Goal: Task Accomplishment & Management: Complete application form

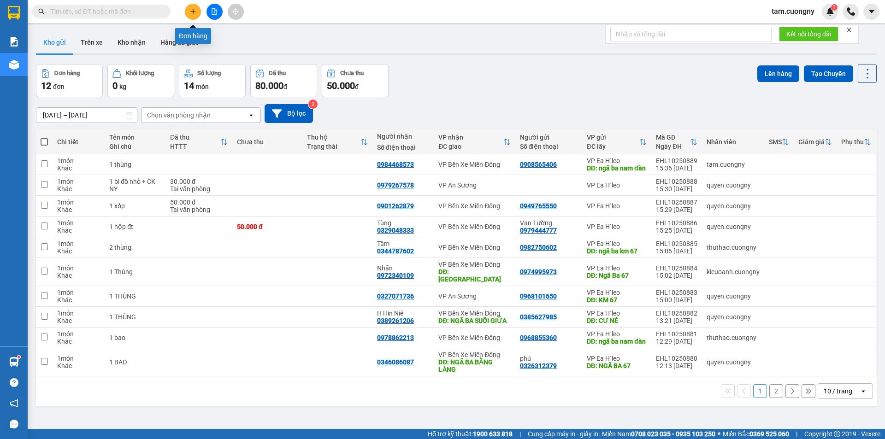
click at [190, 11] on icon "plus" at bounding box center [193, 11] width 6 height 6
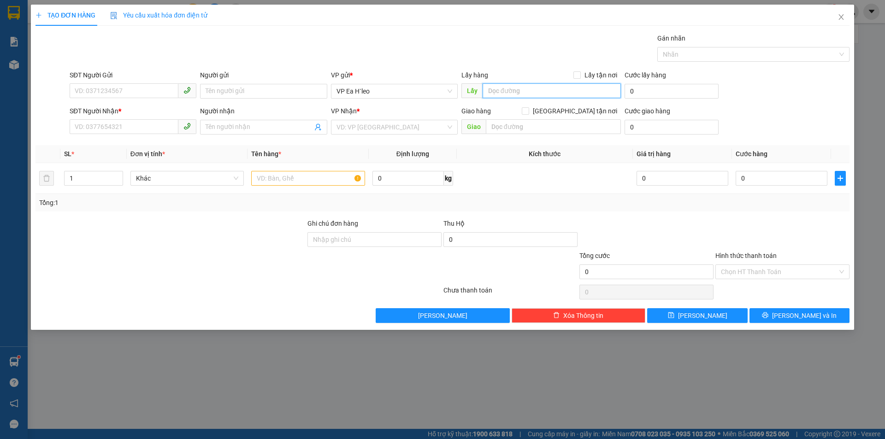
click at [505, 90] on input "text" at bounding box center [552, 90] width 138 height 15
type input "c"
click at [521, 91] on input "Cây xăng" at bounding box center [552, 90] width 138 height 15
type input "Cây xăng km 72"
click at [122, 89] on input "SĐT Người Gửi" at bounding box center [124, 90] width 109 height 15
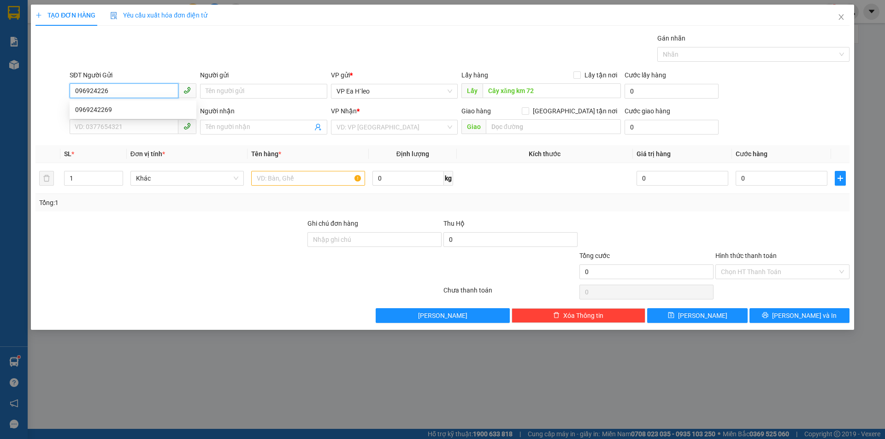
type input "0969242269"
click at [100, 111] on div "0969242269" at bounding box center [133, 110] width 116 height 10
type input "Bách Hóa Xanh km 72"
type input "ghi trên thùng"
type input "Ngã ba bố lá"
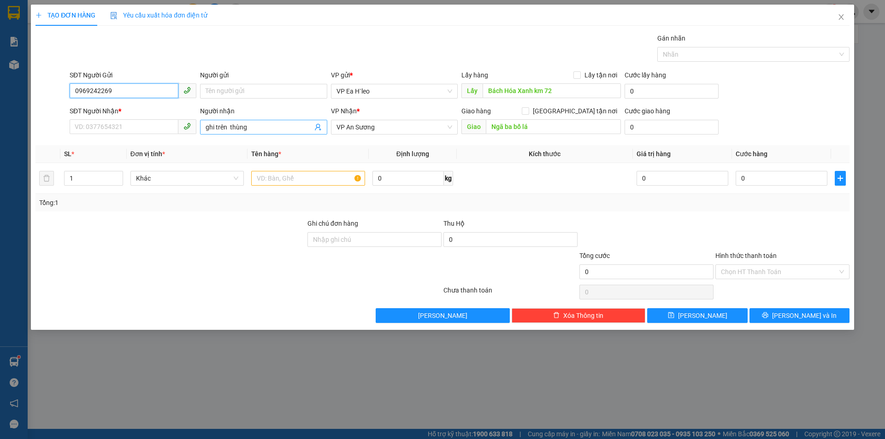
type input "0969242269"
click at [231, 130] on input "ghi trên thùng" at bounding box center [259, 127] width 106 height 10
type input "ghi trên thùng"
click at [534, 90] on input "Bách Hóa Xanh km 72" at bounding box center [552, 90] width 138 height 15
drag, startPoint x: 530, startPoint y: 91, endPoint x: 475, endPoint y: 94, distance: 55.4
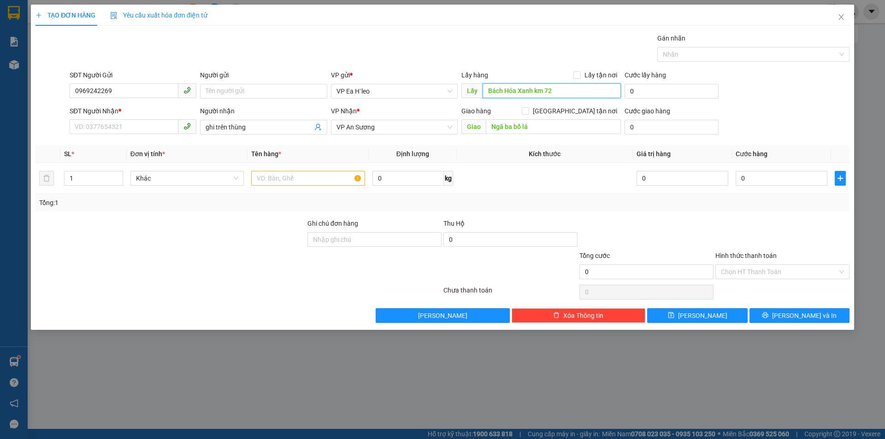
click at [475, 94] on span "Lấy Bách Hóa Xanh km 72" at bounding box center [540, 90] width 159 height 15
type input "cây xăng km 72"
click at [130, 122] on input "SĐT Người Nhận *" at bounding box center [124, 126] width 109 height 15
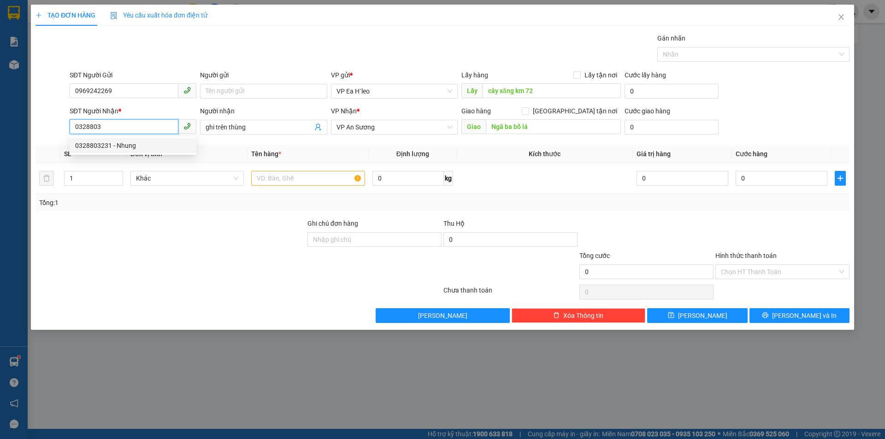
click at [126, 147] on div "0328803231 - Nhung" at bounding box center [133, 146] width 116 height 10
type input "0328803231"
type input "Nhung"
type input "0328803231"
click at [320, 177] on input "text" at bounding box center [308, 178] width 114 height 15
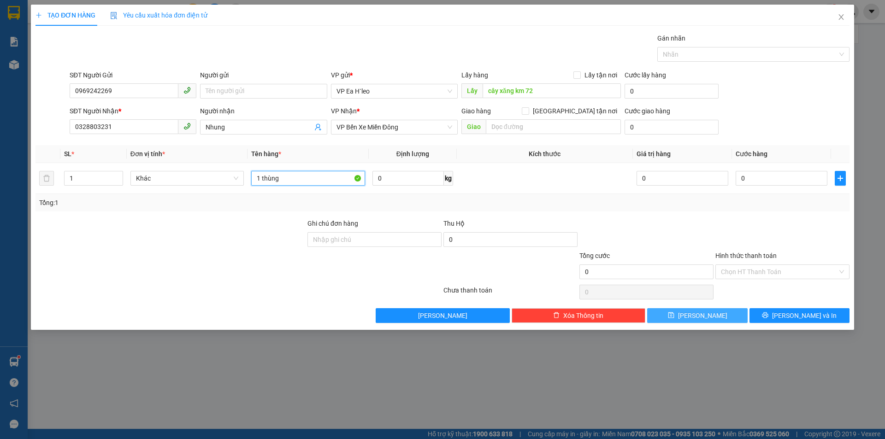
type input "1 thùng"
click at [704, 311] on span "[PERSON_NAME]" at bounding box center [702, 316] width 49 height 10
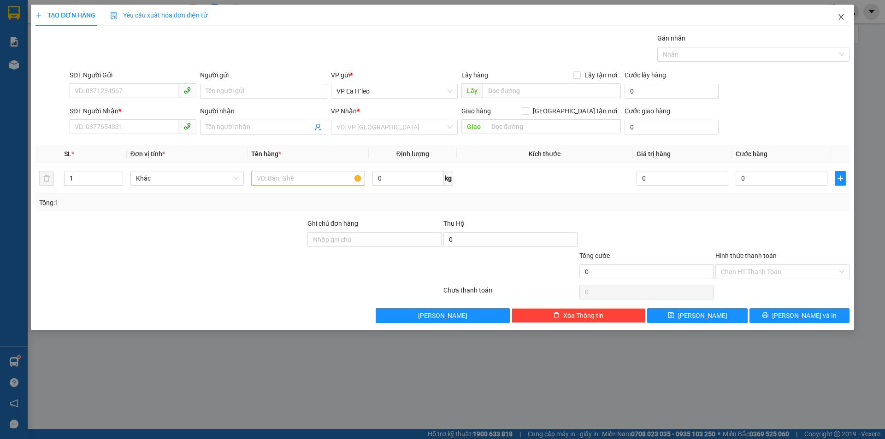
click at [837, 15] on icon "close" at bounding box center [840, 16] width 7 height 7
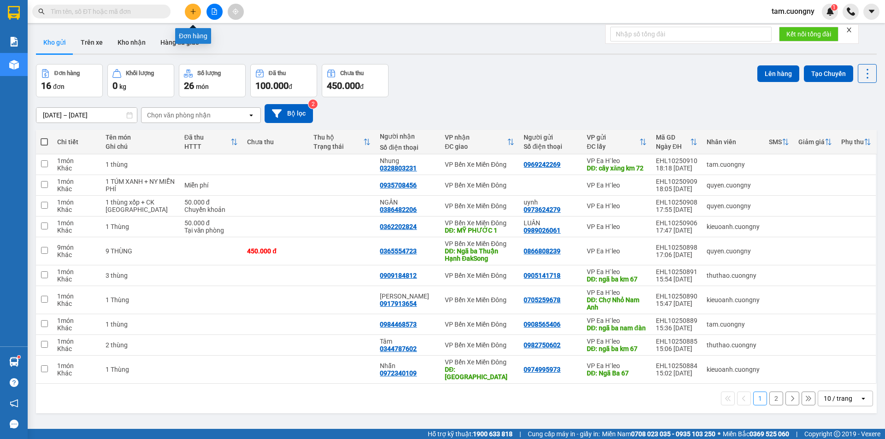
click at [194, 7] on button at bounding box center [193, 12] width 16 height 16
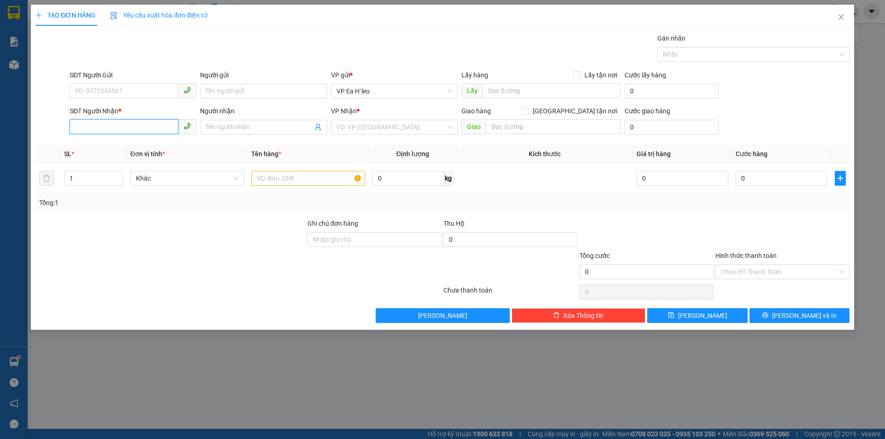
click at [121, 125] on input "SĐT Người Nhận *" at bounding box center [124, 126] width 109 height 15
click at [101, 127] on input "SĐT Người Nhận *" at bounding box center [124, 126] width 109 height 15
click at [97, 148] on div "0989344743 - NỮ" at bounding box center [133, 146] width 116 height 10
type input "0989344743"
type input "NỮ"
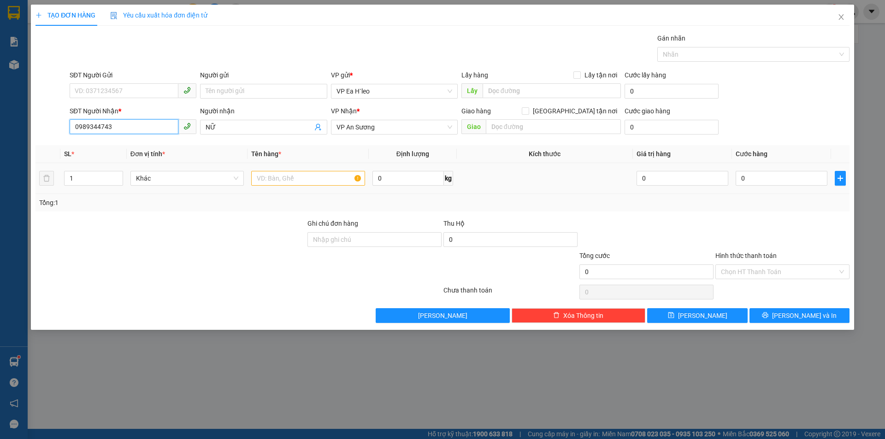
type input "0989344743"
click at [277, 180] on input "text" at bounding box center [308, 178] width 114 height 15
type input "1 thùng xốp"
click at [246, 123] on input "NỮ" at bounding box center [259, 127] width 106 height 10
click at [770, 178] on input "0" at bounding box center [782, 178] width 92 height 15
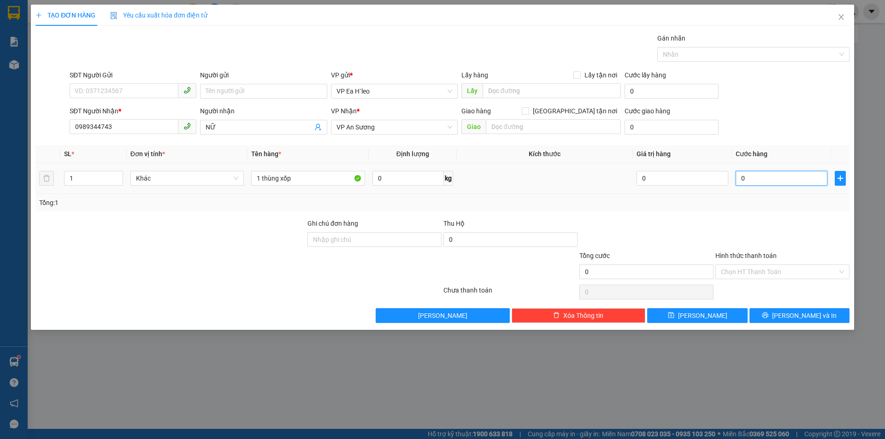
type input "5"
type input "50"
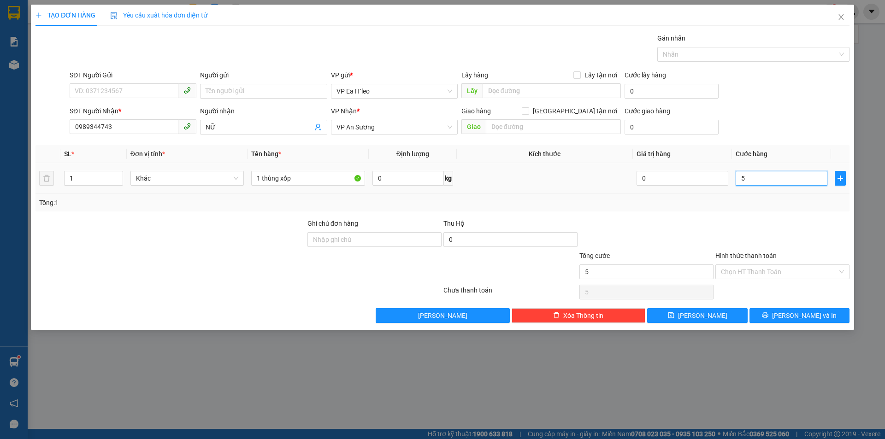
type input "50"
type input "500"
type input "5.000"
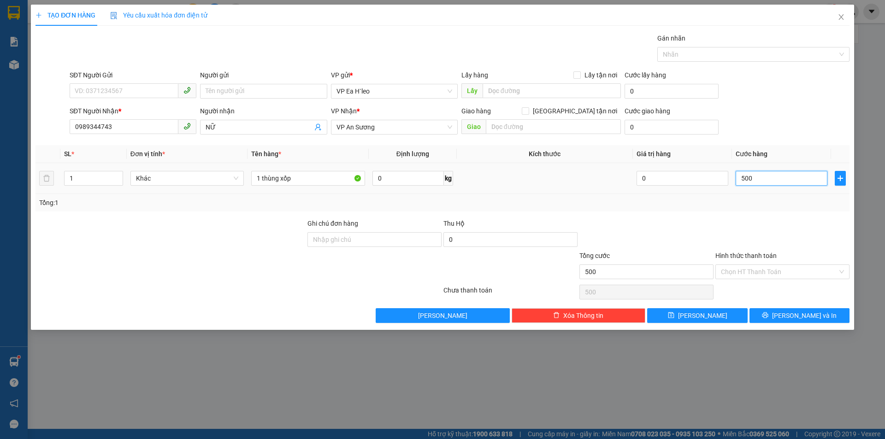
type input "5.000"
type input "50.000"
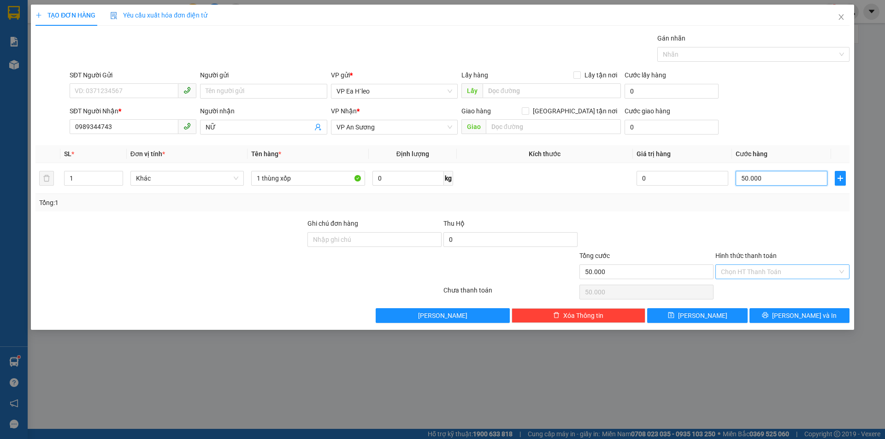
type input "50.000"
click at [759, 275] on input "Hình thức thanh toán" at bounding box center [779, 272] width 117 height 14
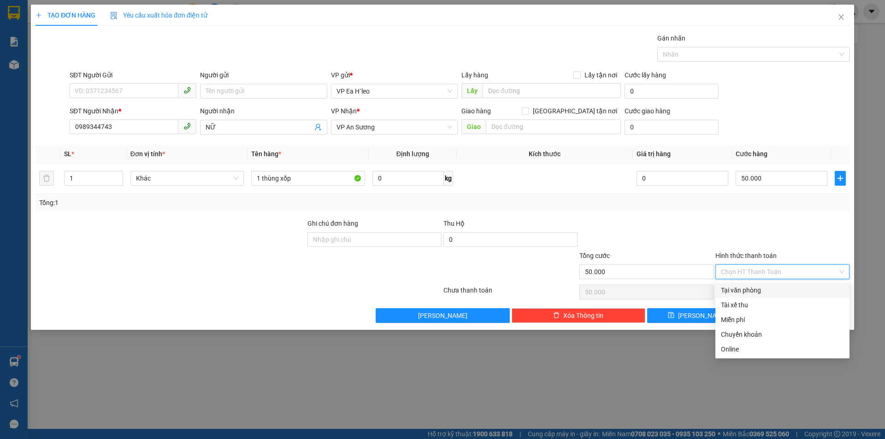
click at [742, 293] on div "Tại văn phòng" at bounding box center [782, 290] width 123 height 10
type input "0"
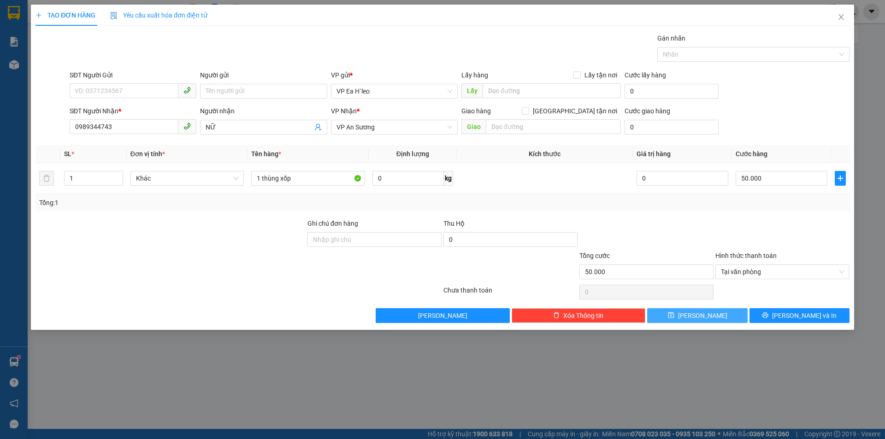
click at [728, 317] on button "[PERSON_NAME]" at bounding box center [697, 315] width 100 height 15
type input "0"
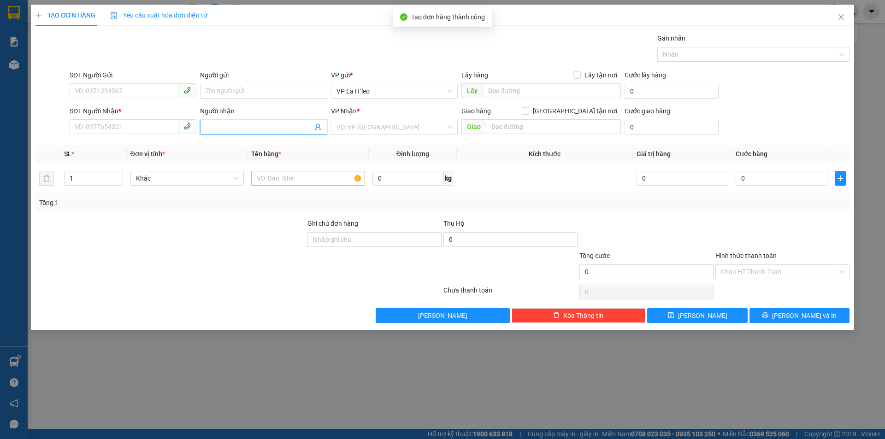
click at [238, 132] on input "Người nhận" at bounding box center [259, 127] width 106 height 10
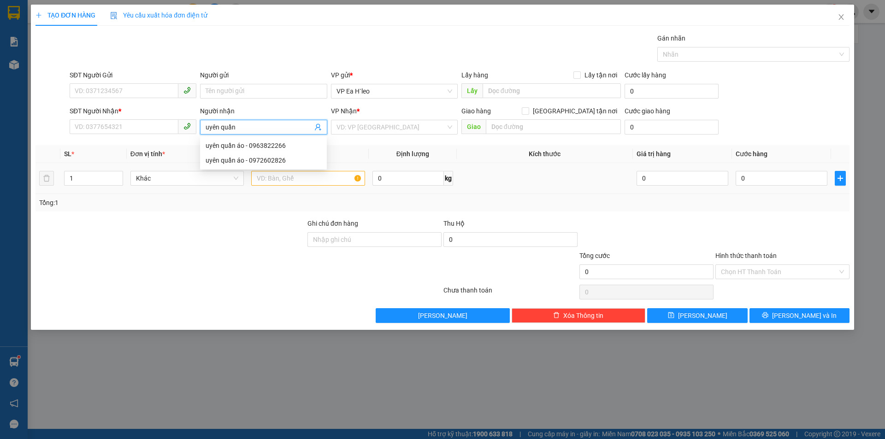
type input "uyên quần"
click at [224, 127] on input "uyên quần" at bounding box center [259, 127] width 106 height 10
click at [240, 127] on input "uyên quần" at bounding box center [259, 127] width 106 height 10
click at [254, 156] on div "uyên quần áo - 0972602826" at bounding box center [264, 160] width 116 height 10
type input "0972602826"
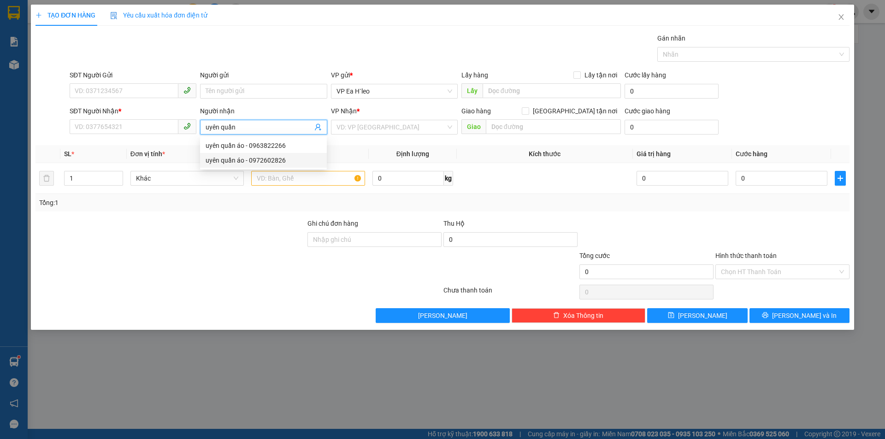
type input "uyên quần áo"
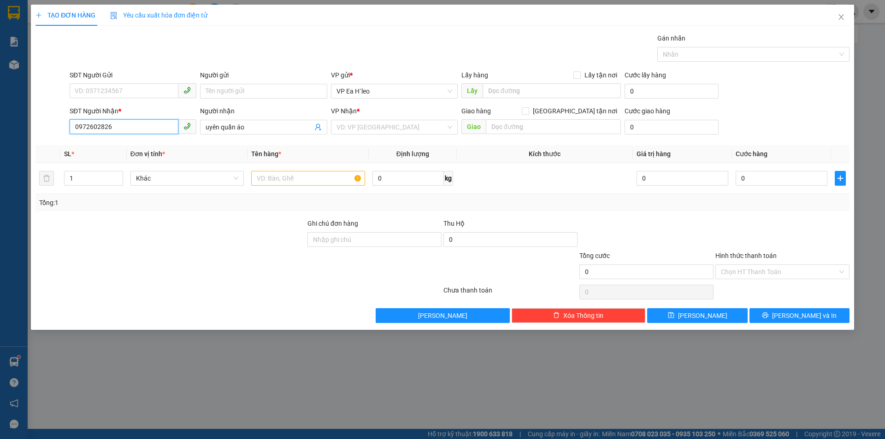
drag, startPoint x: 135, startPoint y: 126, endPoint x: 52, endPoint y: 126, distance: 83.0
click at [52, 126] on div "SĐT Người Nhận * 0972602826 0972602826 Người nhận uyên quần áo VP Nhận * VD: VP…" at bounding box center [443, 122] width 816 height 32
click at [840, 18] on icon "close" at bounding box center [840, 16] width 7 height 7
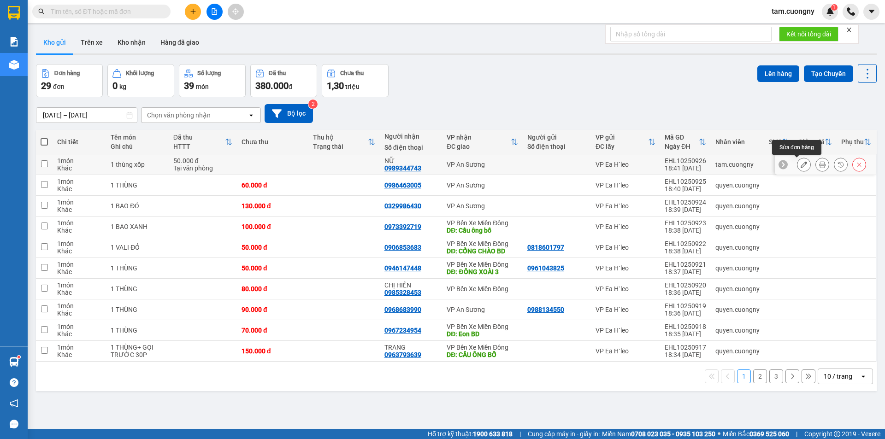
click at [801, 164] on icon at bounding box center [804, 164] width 6 height 6
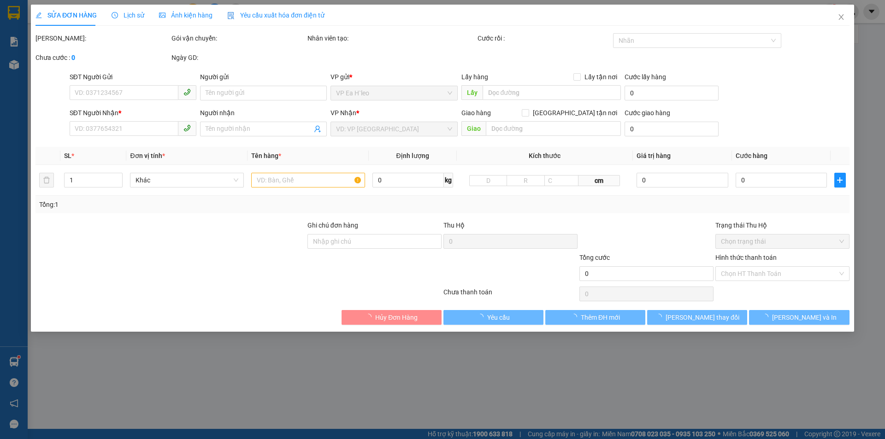
type input "0989344743"
type input "NỮ"
type input "50.000"
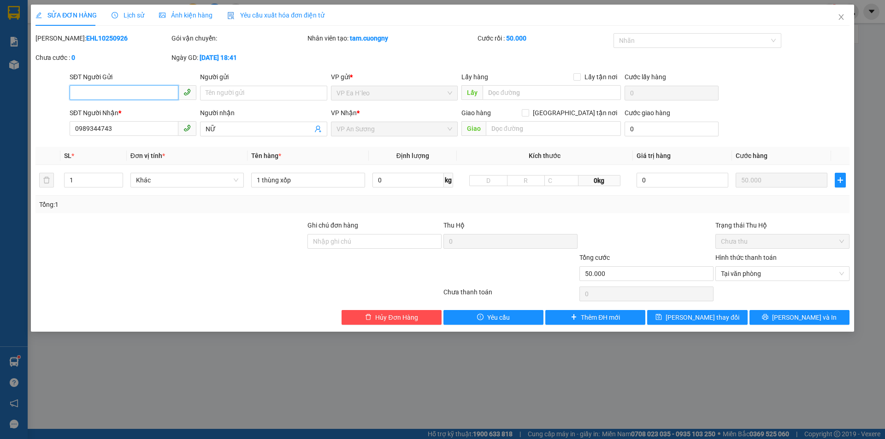
paste input "0972602826"
type input "0972602826"
click at [668, 315] on button "[PERSON_NAME] thay đổi" at bounding box center [697, 317] width 100 height 15
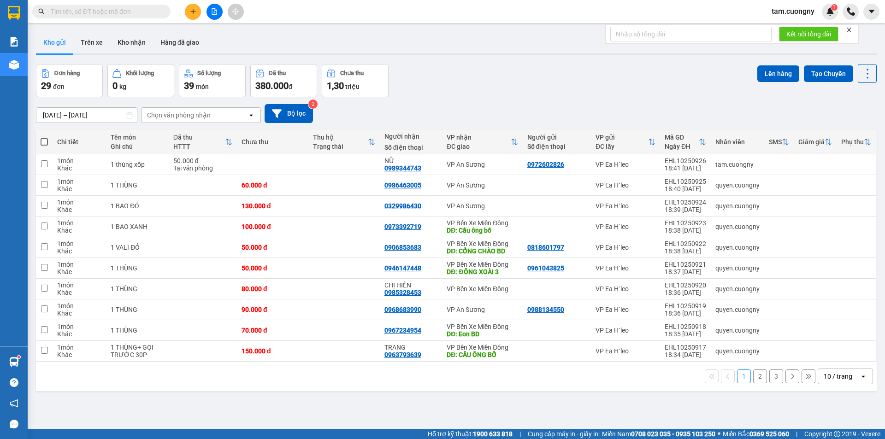
click at [348, 389] on div "1 2 3 10 / trang open" at bounding box center [456, 376] width 841 height 29
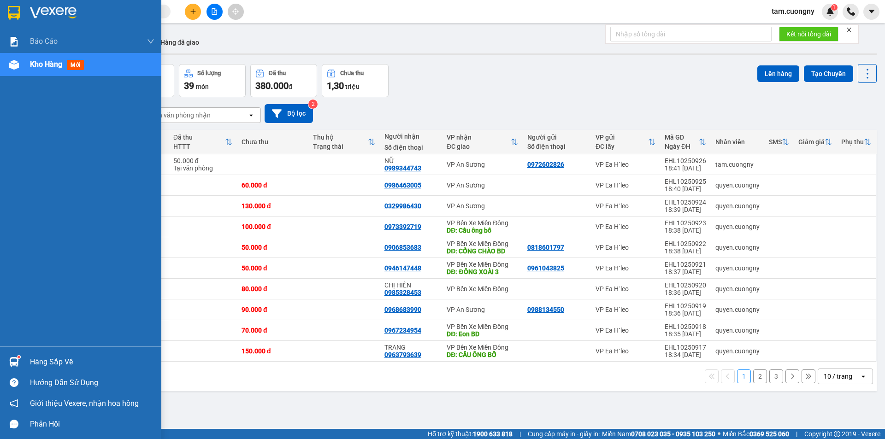
click at [18, 18] on img at bounding box center [14, 13] width 12 height 14
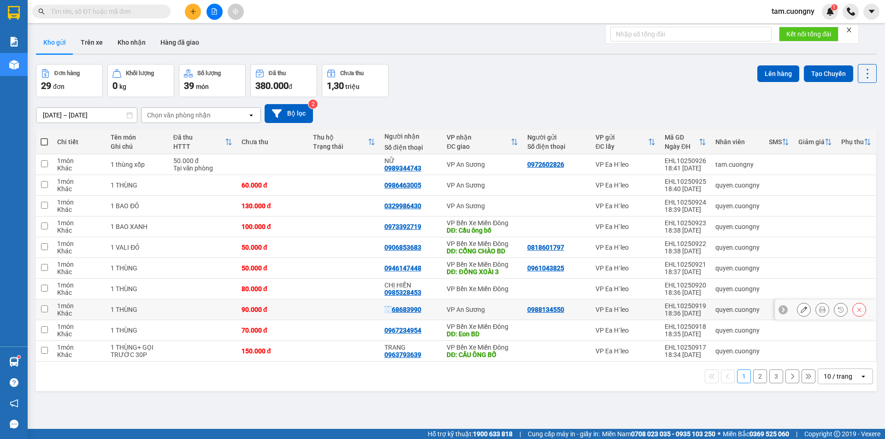
click at [434, 312] on tr "1 món Khác 1 THÙNG 90.000 đ 0968683990 VP An Sương 0988134550 VP Ea H`leo EHL10…" at bounding box center [456, 310] width 841 height 21
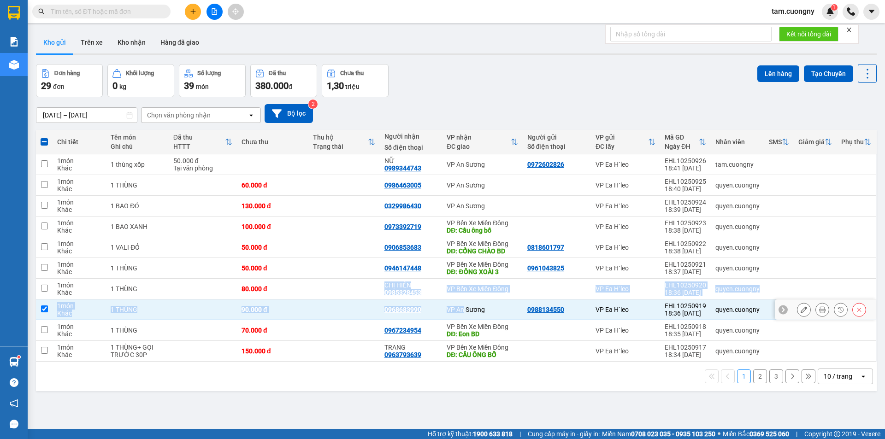
drag, startPoint x: 464, startPoint y: 308, endPoint x: 305, endPoint y: 277, distance: 162.2
click at [305, 277] on tbody "1 món Khác 1 thùng xốp 50.000 đ Tại văn phòng NỮ 0989344743 VP An Sương 0972602…" at bounding box center [456, 257] width 841 height 207
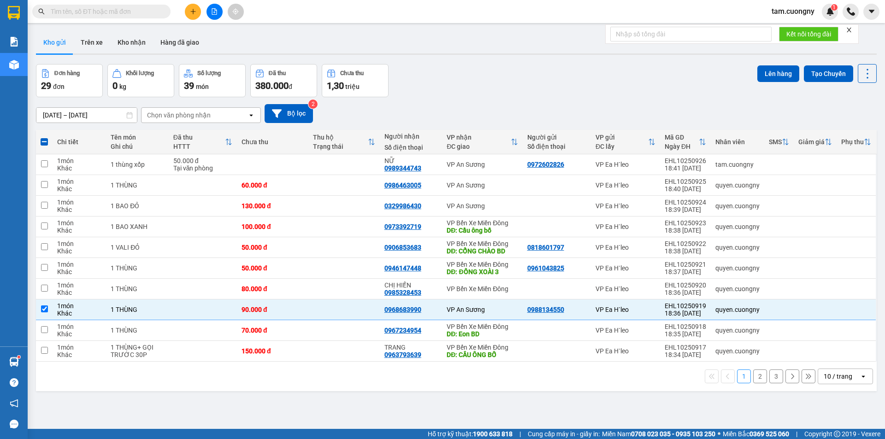
click at [395, 401] on div "ver 1.8.146 Kho gửi Trên xe Kho nhận Hàng đã giao Đơn hàng 29 đơn Khối lượng 0 …" at bounding box center [456, 247] width 848 height 439
click at [233, 400] on div "ver 1.8.146 Kho gửi Trên xe Kho nhận Hàng đã giao Đơn hàng 29 đơn Khối lượng 0 …" at bounding box center [456, 247] width 848 height 439
click at [842, 377] on div "10 / trang" at bounding box center [838, 376] width 29 height 9
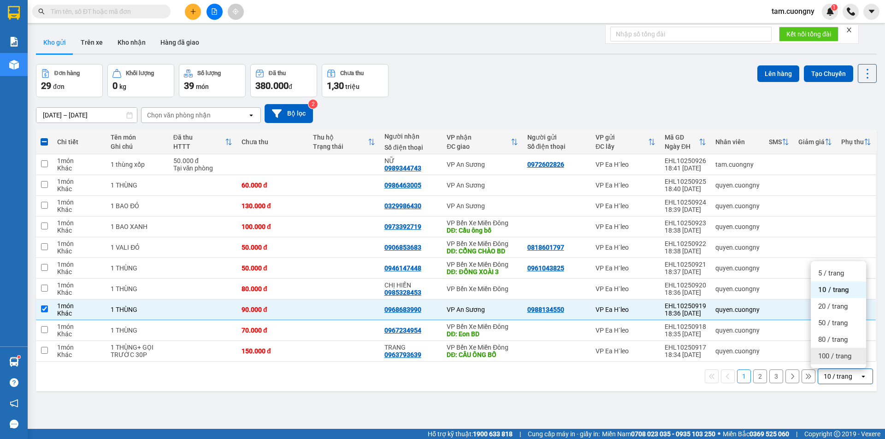
click at [842, 359] on span "100 / trang" at bounding box center [834, 356] width 33 height 9
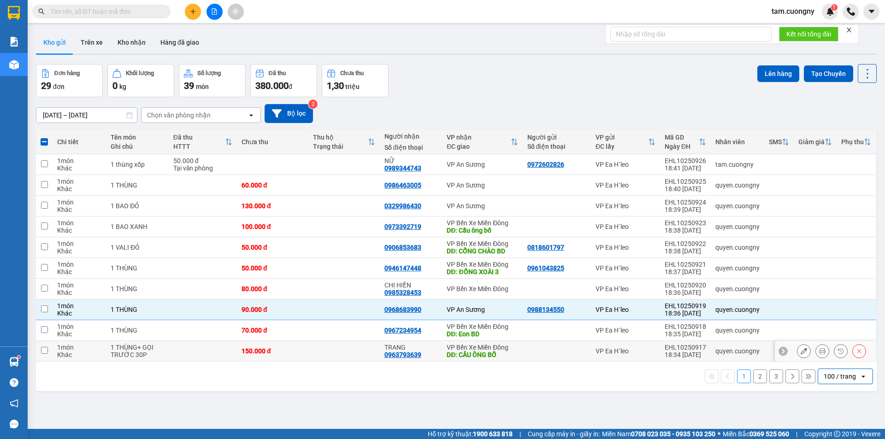
checkbox input "false"
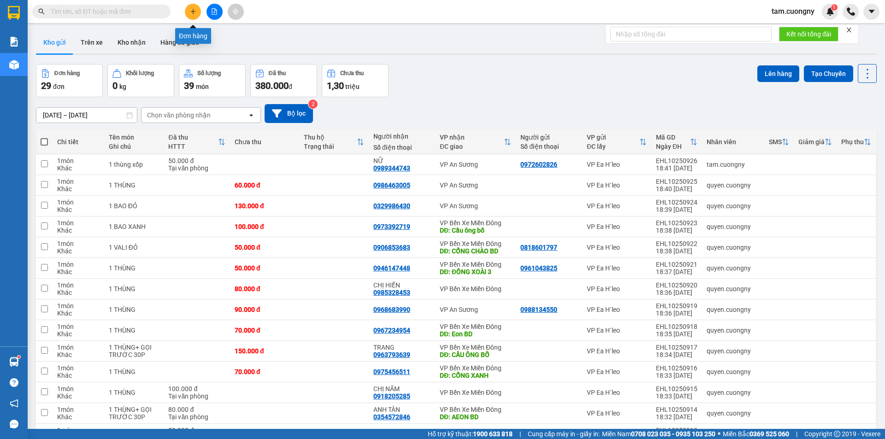
click at [190, 6] on button at bounding box center [193, 12] width 16 height 16
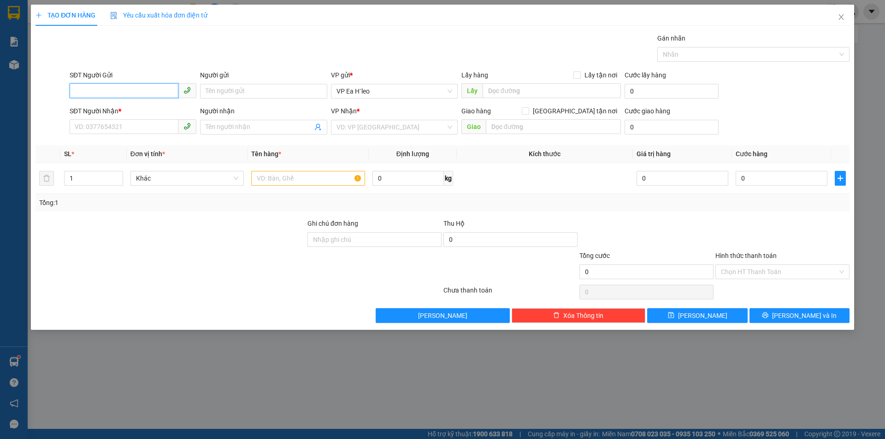
click at [139, 90] on input "SĐT Người Gửi" at bounding box center [124, 90] width 109 height 15
click at [118, 107] on div "0934598652 - tạp hóa hiền" at bounding box center [133, 110] width 116 height 10
type input "0934598652"
type input "tạp hóa hiền"
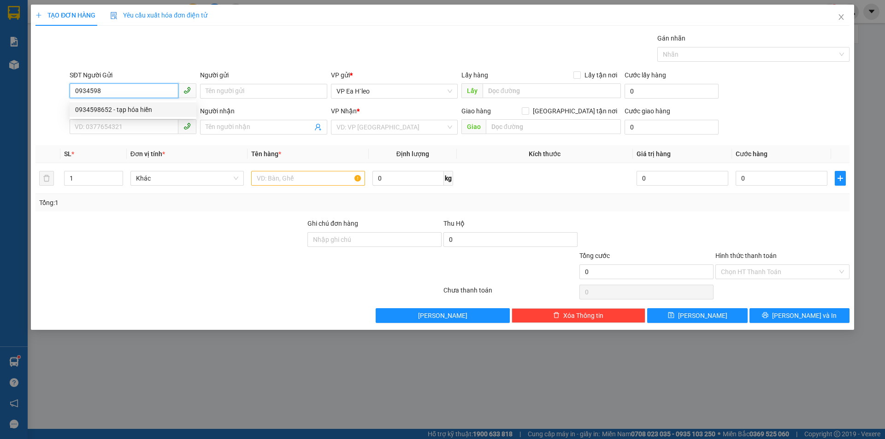
type input "0985315076"
type input "cầu ông bố"
type input "0934598652"
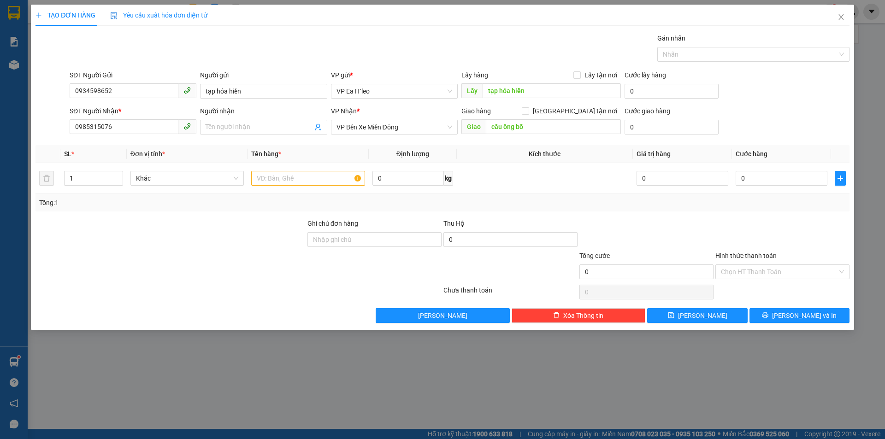
click at [155, 222] on div at bounding box center [171, 234] width 272 height 32
click at [839, 16] on icon "close" at bounding box center [840, 17] width 5 height 6
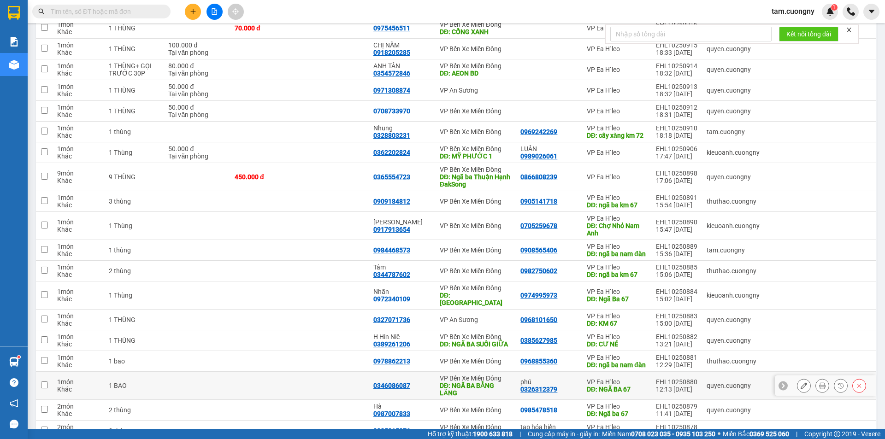
scroll to position [416, 0]
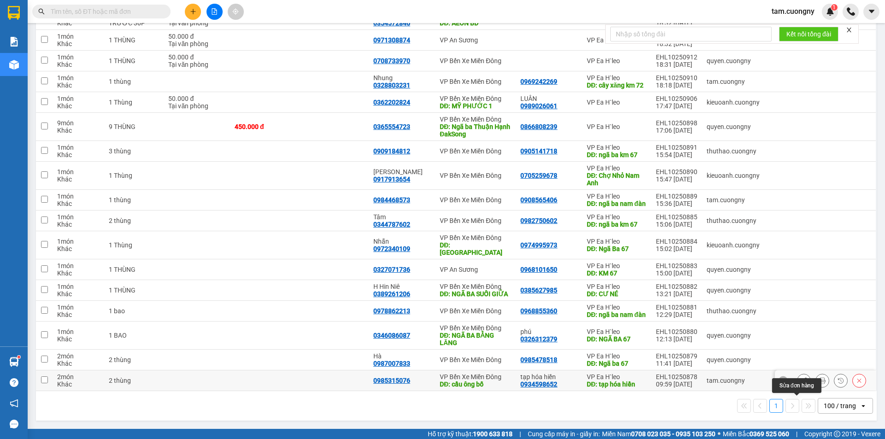
click at [801, 378] on icon at bounding box center [804, 380] width 6 height 6
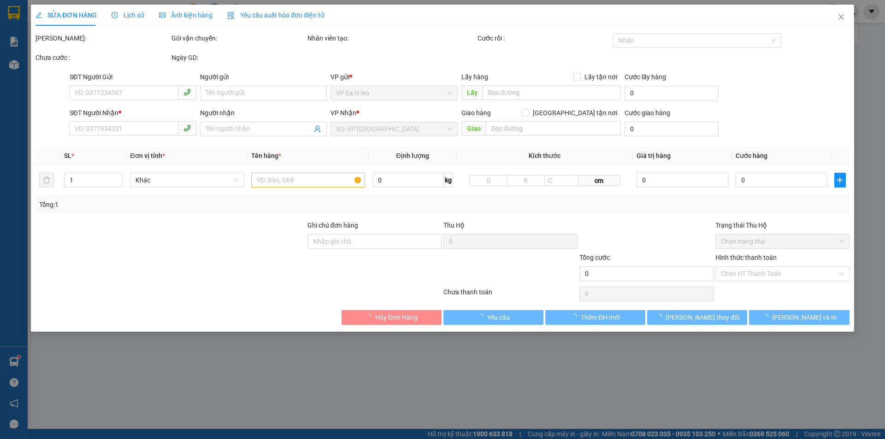
type input "0934598652"
type input "tạp hóa hiền"
type input "0985315076"
type input "cầu ông bố"
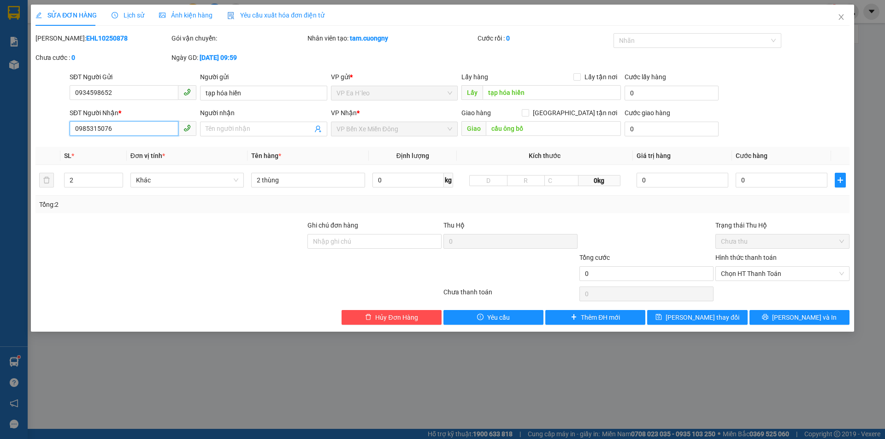
drag, startPoint x: 116, startPoint y: 130, endPoint x: 16, endPoint y: 133, distance: 100.5
click at [16, 133] on div "SỬA ĐƠN HÀNG Lịch sử Ảnh kiện hàng Yêu cầu xuất hóa đơn điện tử Total Paid Fee …" at bounding box center [442, 219] width 885 height 439
click at [132, 130] on input "0985315076" at bounding box center [124, 128] width 109 height 15
drag, startPoint x: 121, startPoint y: 131, endPoint x: 0, endPoint y: 129, distance: 120.8
click at [0, 129] on div "SỬA ĐƠN HÀNG Lịch sử Ảnh kiện hàng Yêu cầu xuất hóa đơn điện tử Total Paid Fee …" at bounding box center [442, 219] width 885 height 439
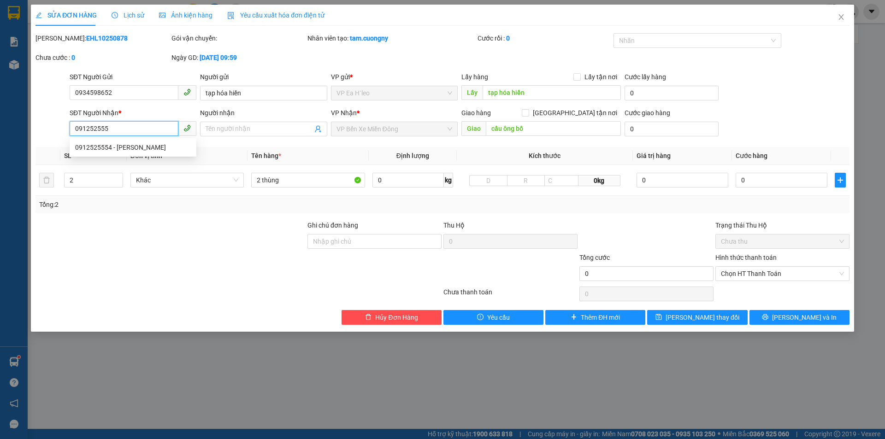
type input "0912525554"
click at [106, 149] on div "0912525554 - [PERSON_NAME]" at bounding box center [133, 147] width 116 height 10
type input "[PERSON_NAME]"
type input "0912525554"
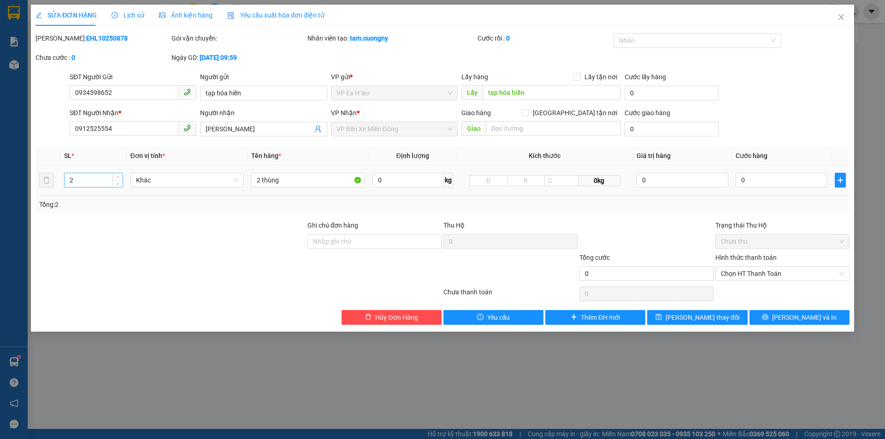
click at [101, 183] on input "2" at bounding box center [94, 180] width 58 height 14
click at [255, 263] on div at bounding box center [171, 269] width 272 height 32
click at [289, 183] on input "2 thùng" at bounding box center [308, 180] width 114 height 15
click at [89, 183] on input "2" at bounding box center [94, 180] width 58 height 14
click at [286, 183] on input "2 thùng" at bounding box center [308, 180] width 114 height 15
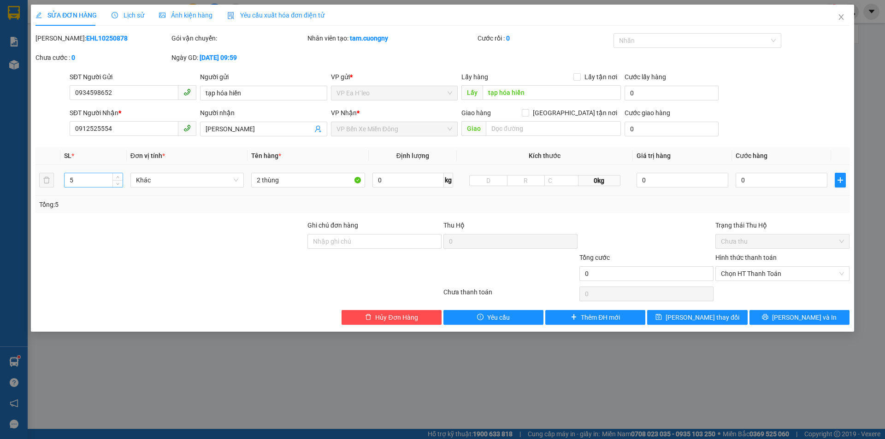
click at [96, 184] on input "5" at bounding box center [94, 180] width 58 height 14
type input "6"
drag, startPoint x: 286, startPoint y: 180, endPoint x: 147, endPoint y: 180, distance: 138.7
click at [147, 180] on tr "6 Khác 2 thùng 0 kg 0kg 0 0" at bounding box center [442, 180] width 814 height 31
type input "6 món"
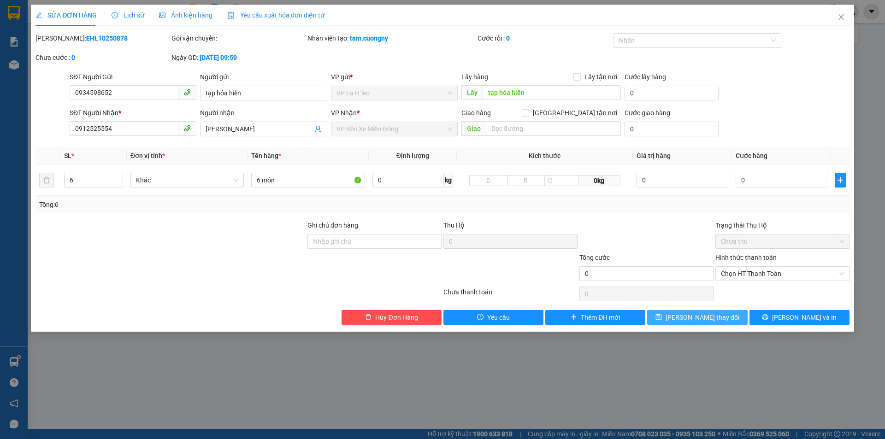
click at [697, 316] on span "[PERSON_NAME] thay đổi" at bounding box center [703, 317] width 74 height 10
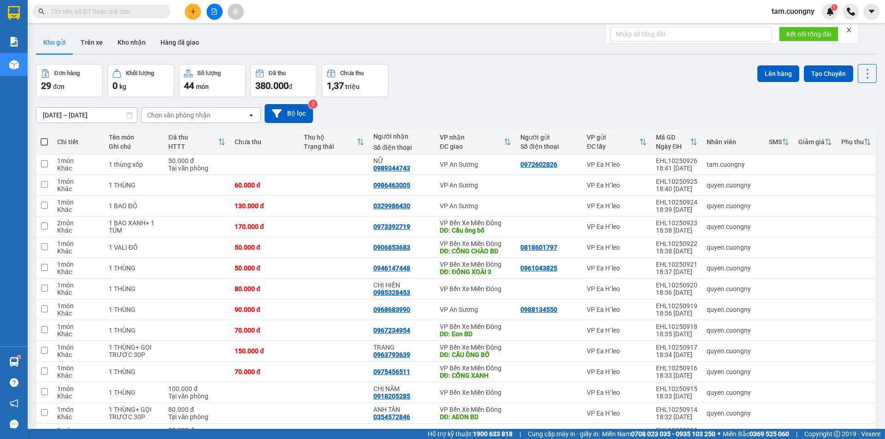
click at [124, 12] on input "text" at bounding box center [105, 11] width 109 height 10
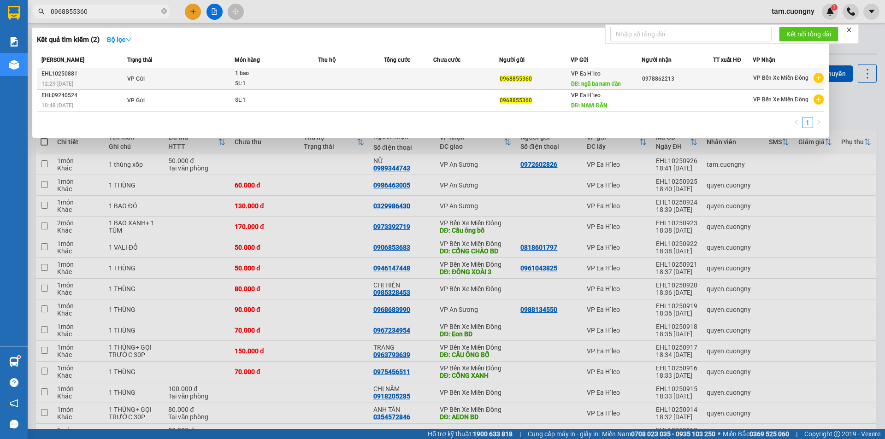
type input "0968855360"
click at [194, 86] on td "VP Gửi" at bounding box center [180, 79] width 110 height 22
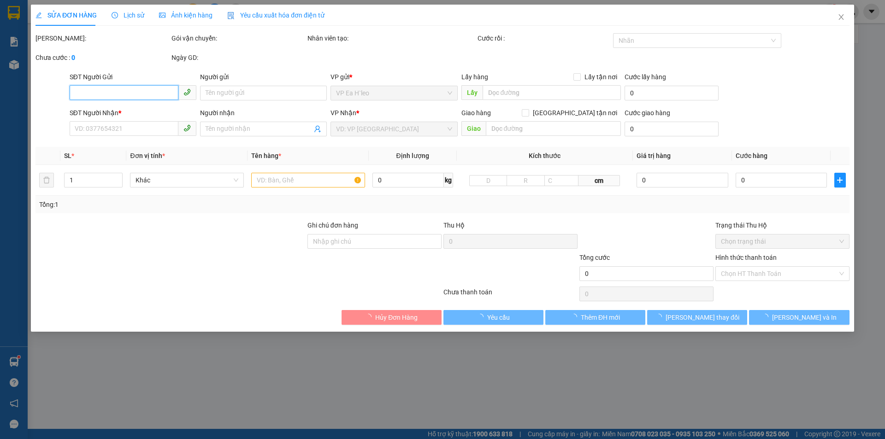
type input "0968855360"
type input "ngã ba nam đàn"
type input "0978862213"
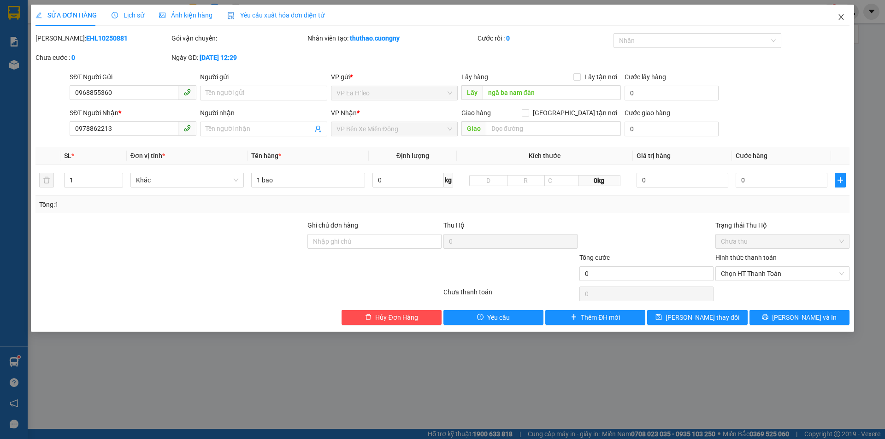
click at [842, 14] on icon "close" at bounding box center [840, 16] width 7 height 7
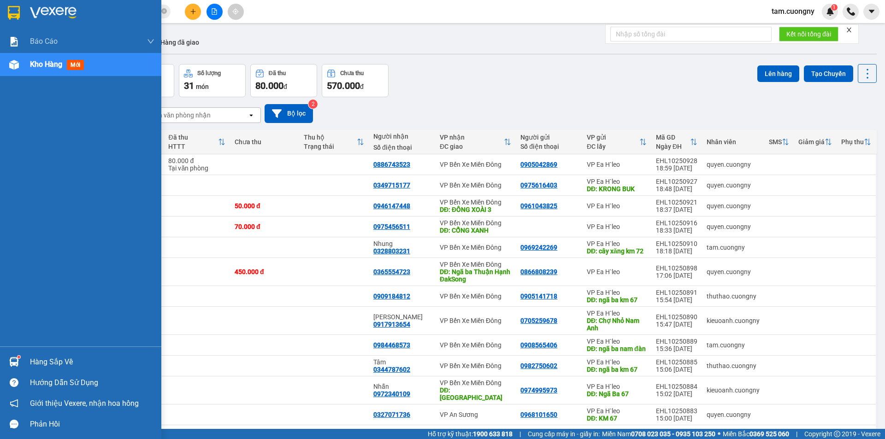
click at [12, 10] on img at bounding box center [14, 13] width 12 height 14
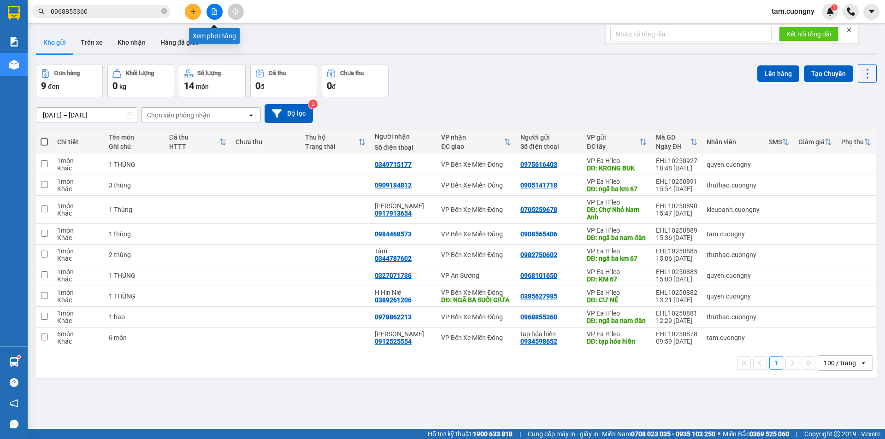
click at [212, 13] on icon "file-add" at bounding box center [214, 11] width 6 height 6
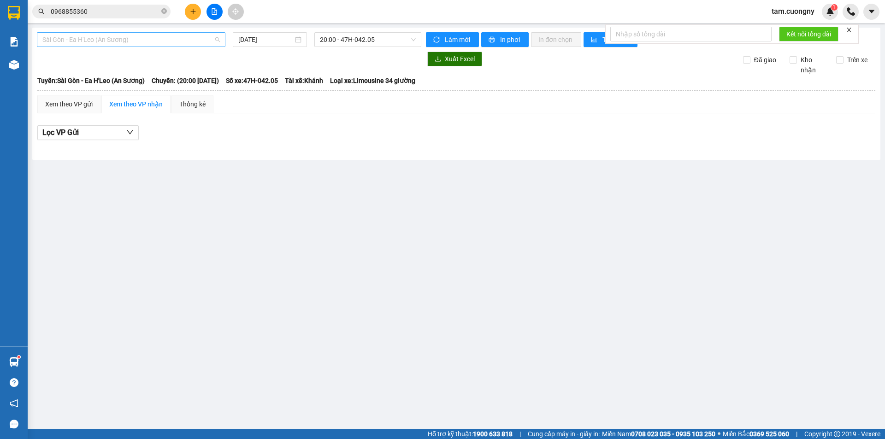
click at [113, 38] on span "Sài Gòn - Ea H'Leo (An Sương)" at bounding box center [130, 40] width 177 height 14
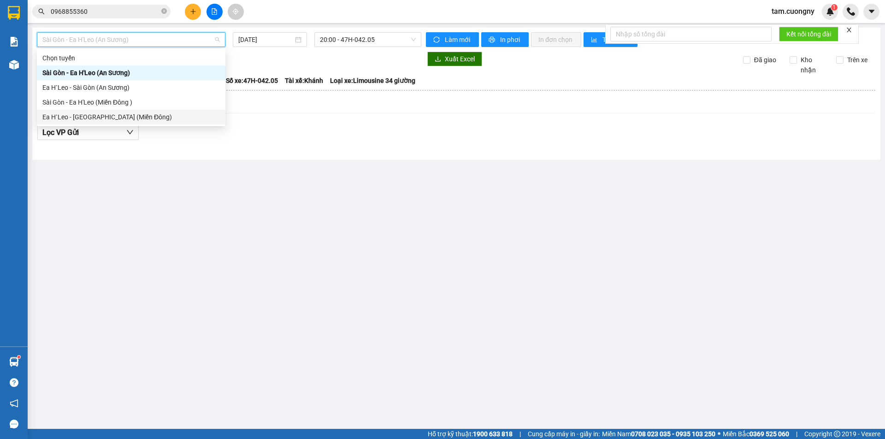
click at [82, 116] on div "Ea H`Leo - [GEOGRAPHIC_DATA] (Miền Đông)" at bounding box center [130, 117] width 177 height 10
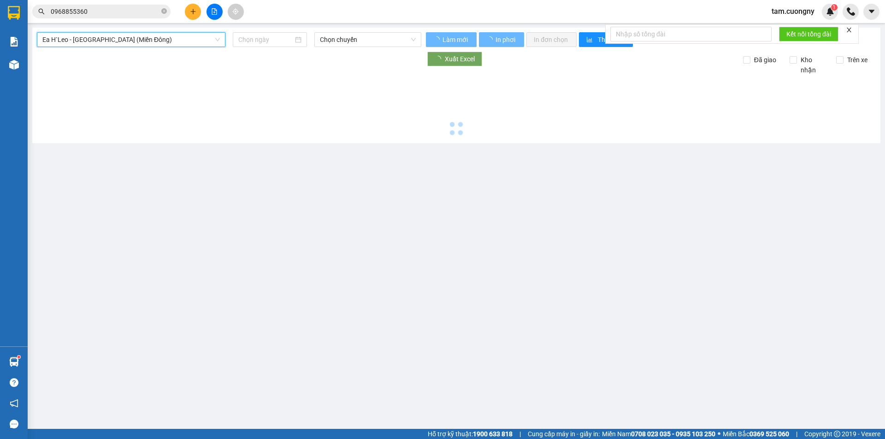
type input "[DATE]"
